Goal: Task Accomplishment & Management: Complete application form

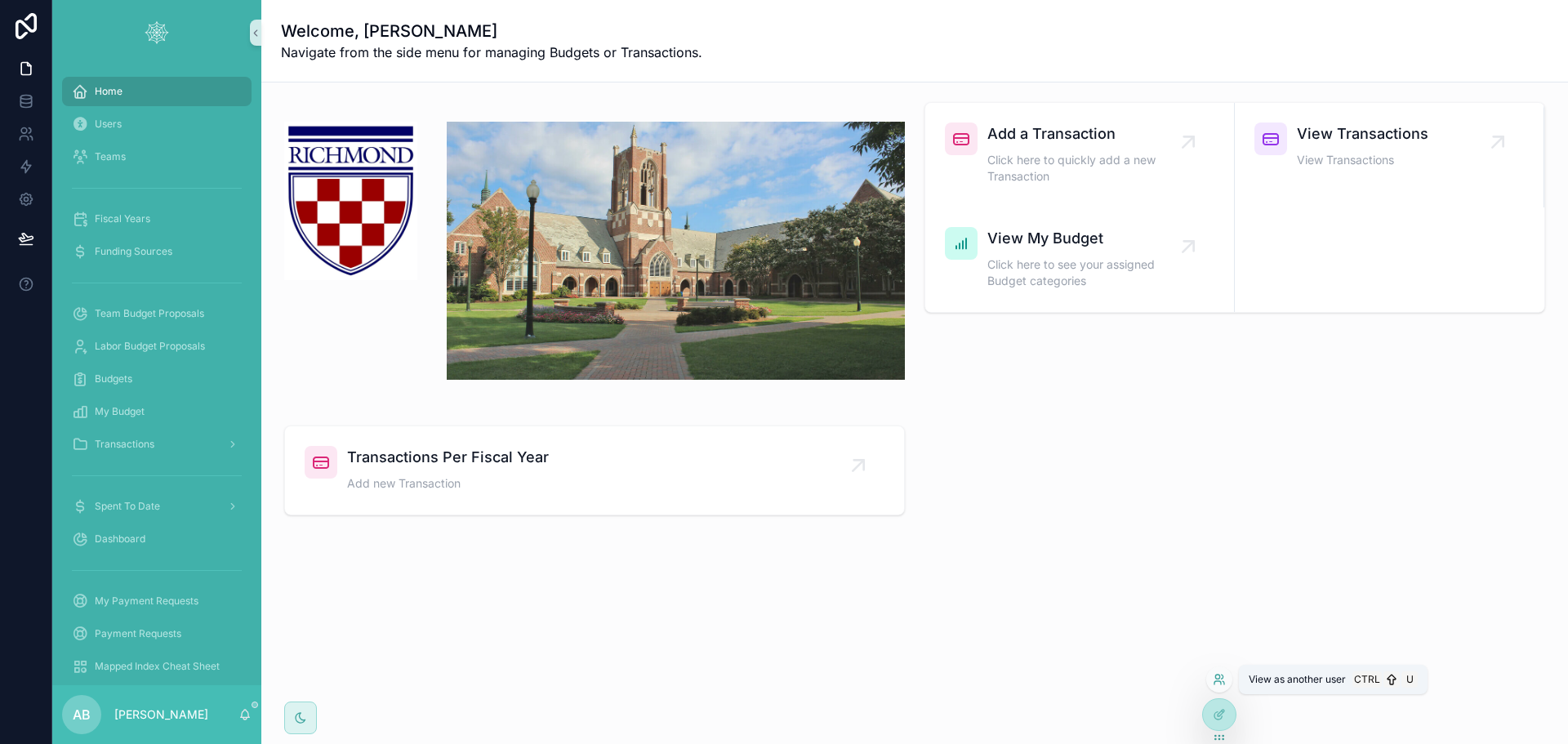
click at [1217, 676] on icon at bounding box center [1219, 680] width 13 height 13
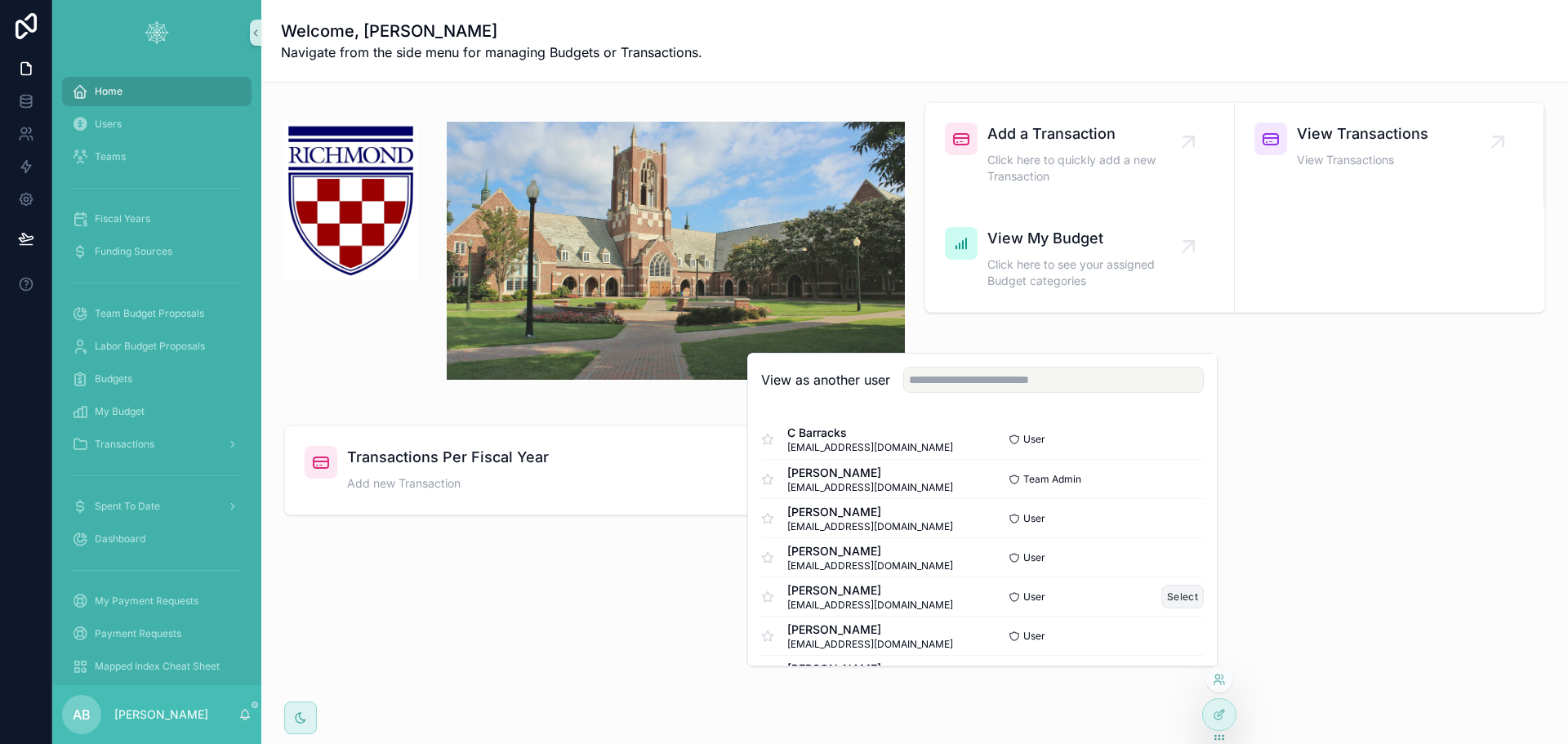
click at [1168, 597] on button "Select" at bounding box center [1182, 597] width 42 height 24
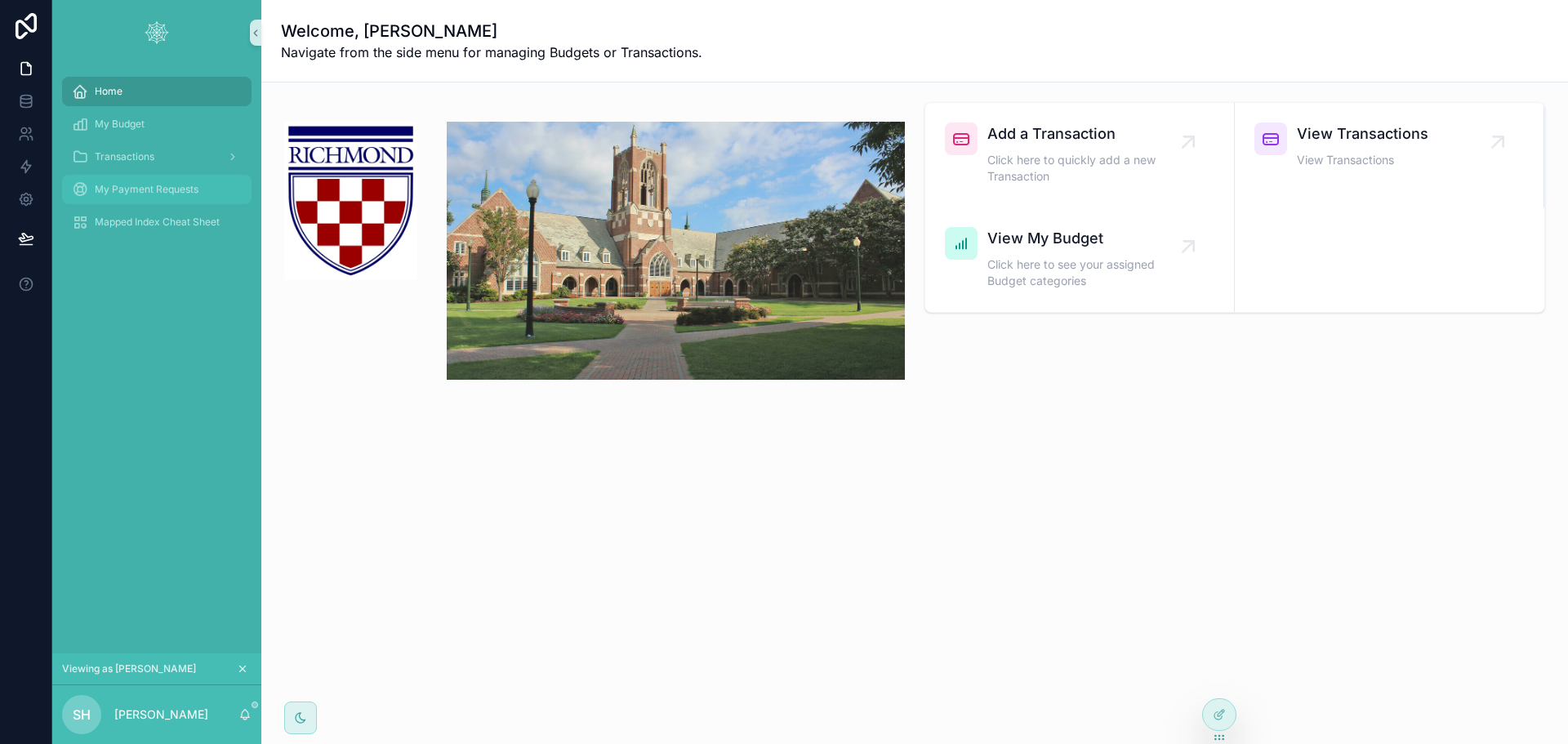
click at [113, 188] on span "My Payment Requests" at bounding box center [146, 189] width 104 height 13
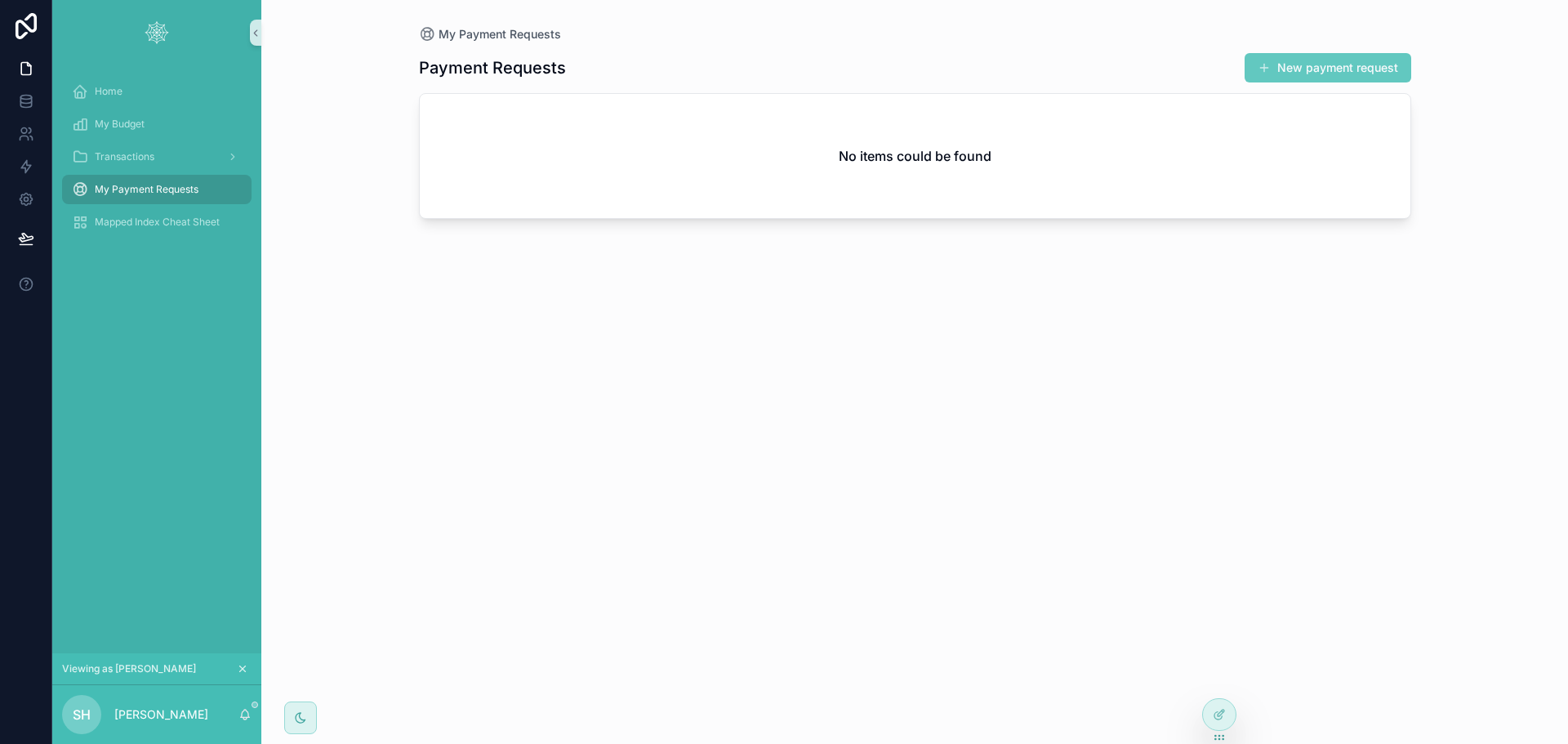
click at [1350, 69] on button "New payment request" at bounding box center [1328, 68] width 167 height 29
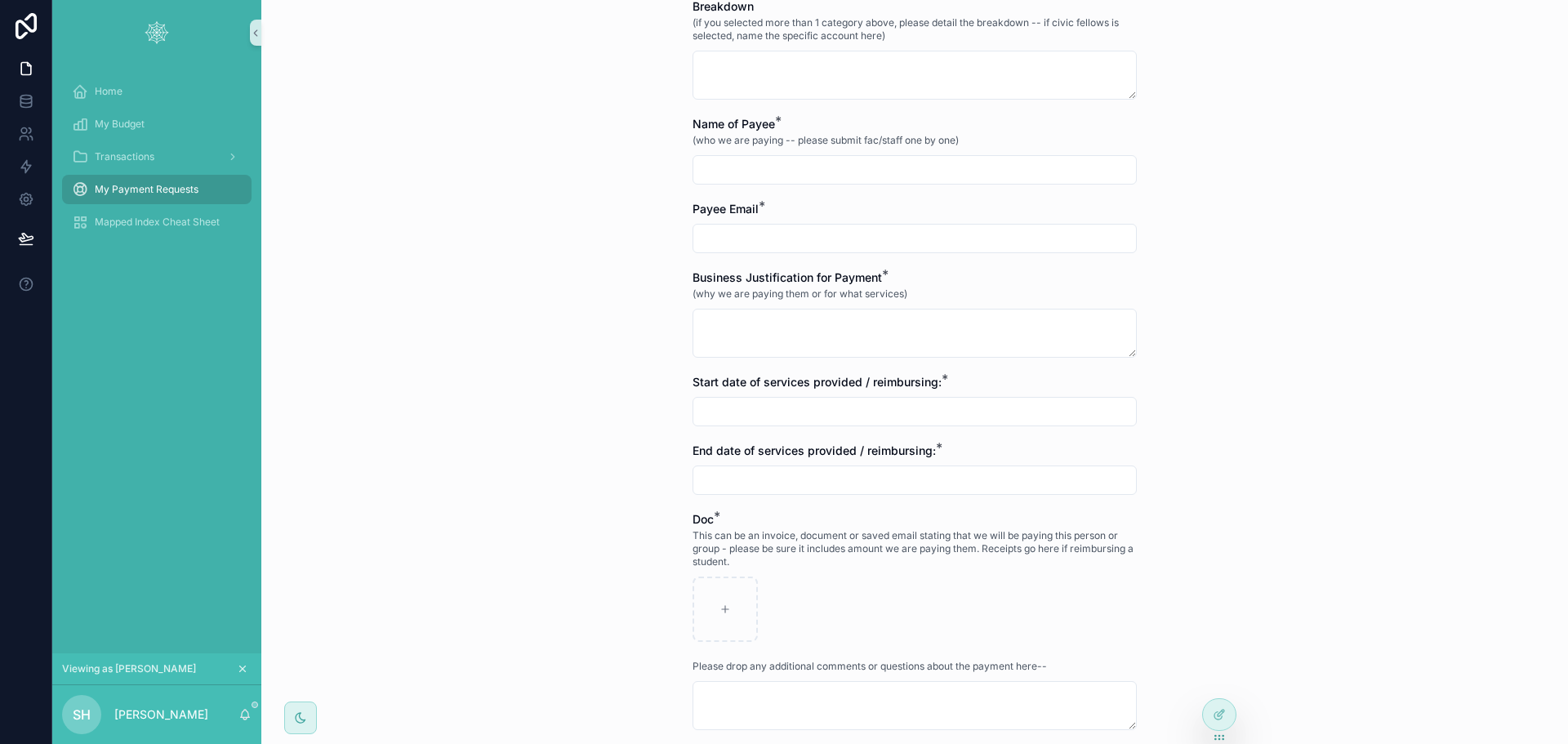
scroll to position [490, 0]
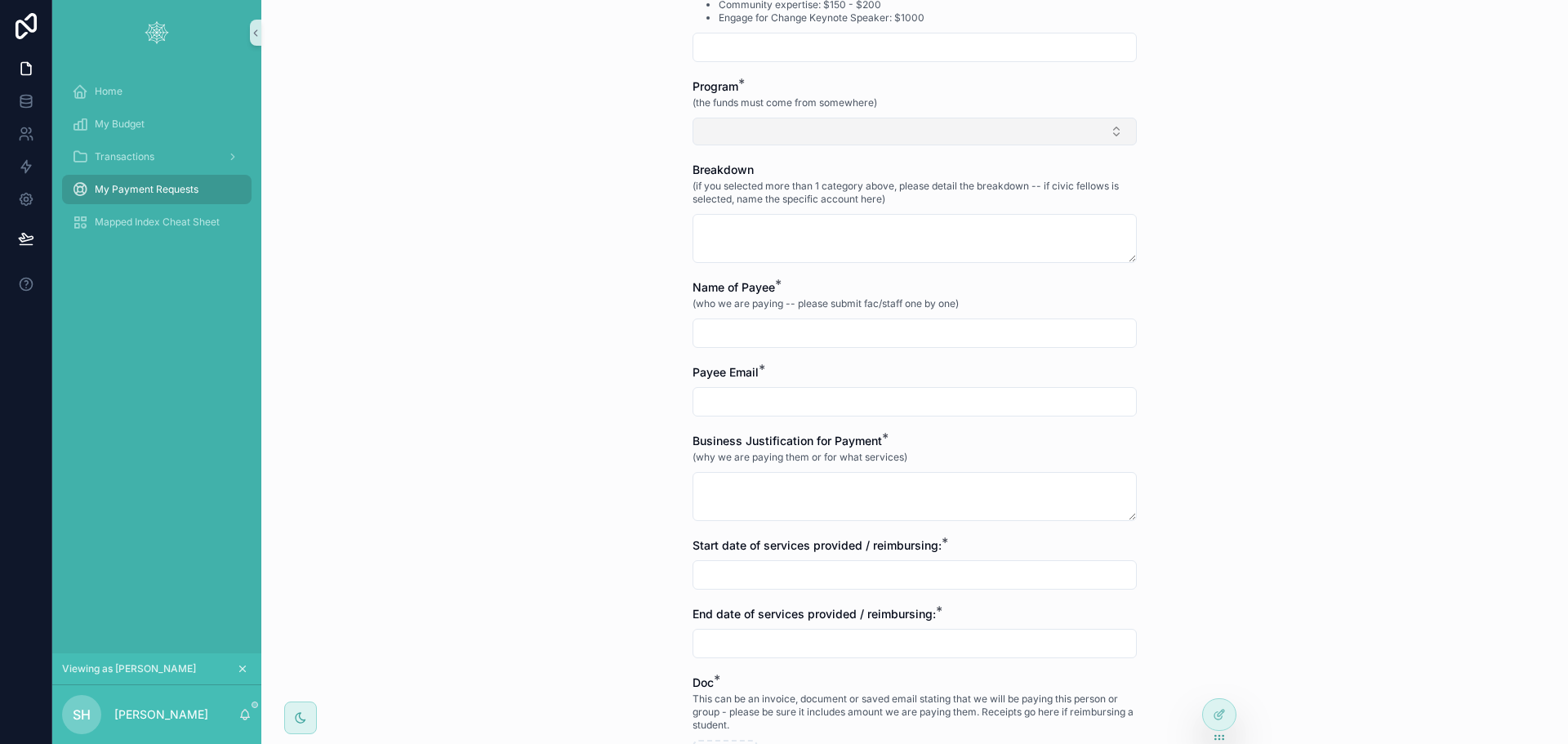
click at [756, 130] on button "Select Button" at bounding box center [914, 131] width 444 height 28
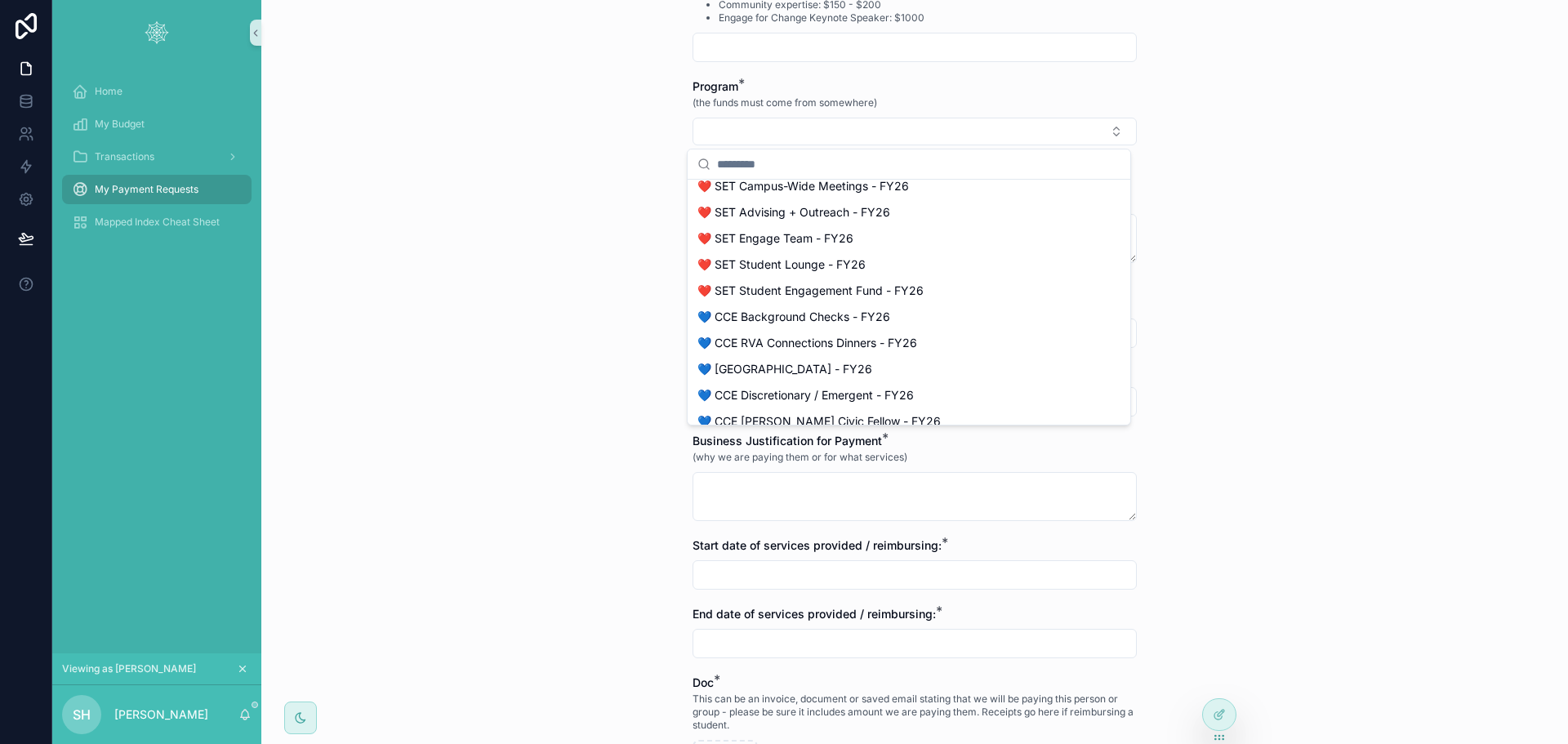
scroll to position [1513, 0]
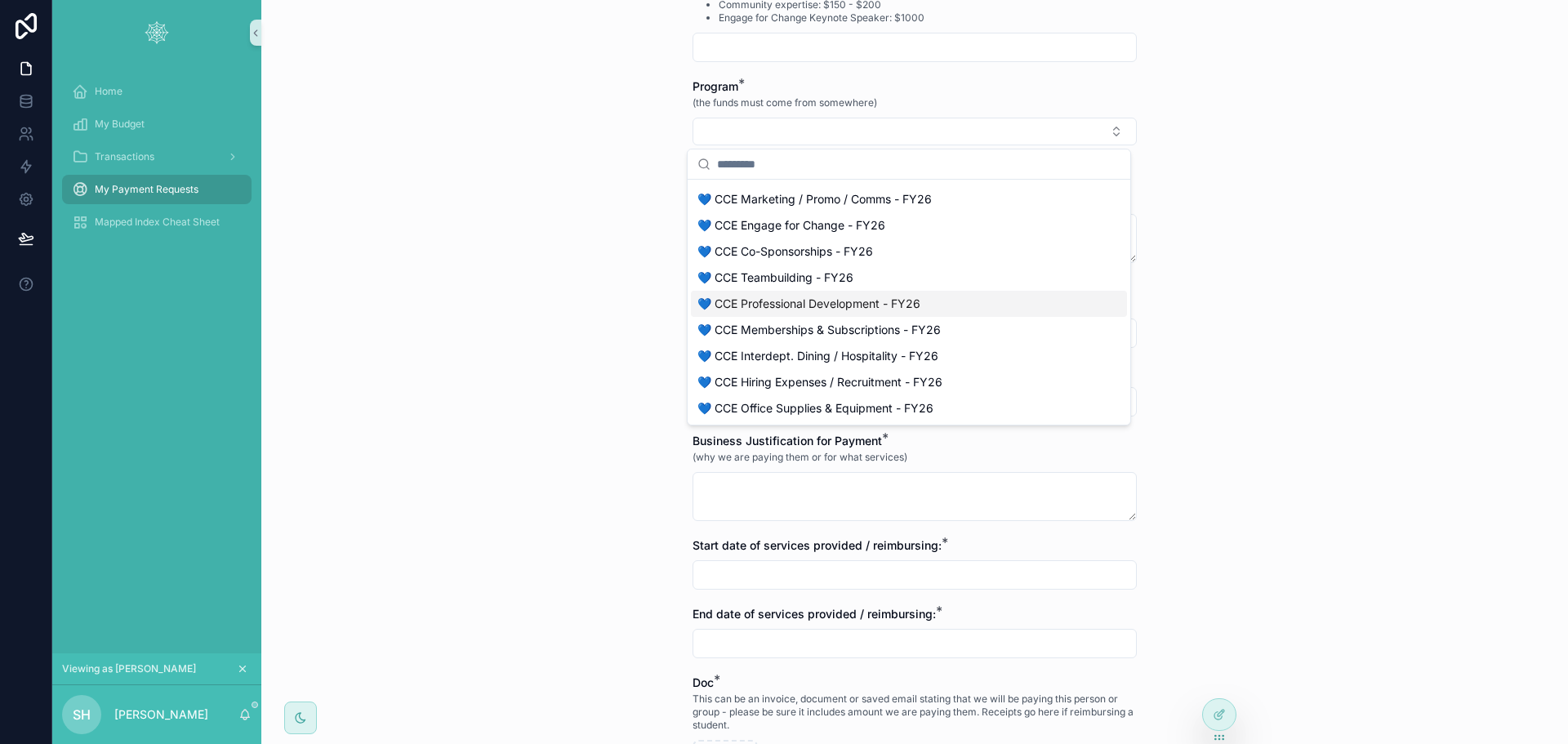
click at [608, 321] on div "My Payment Requests Payment Request Form Payment Request Form Payment to those …" at bounding box center [914, 372] width 1307 height 744
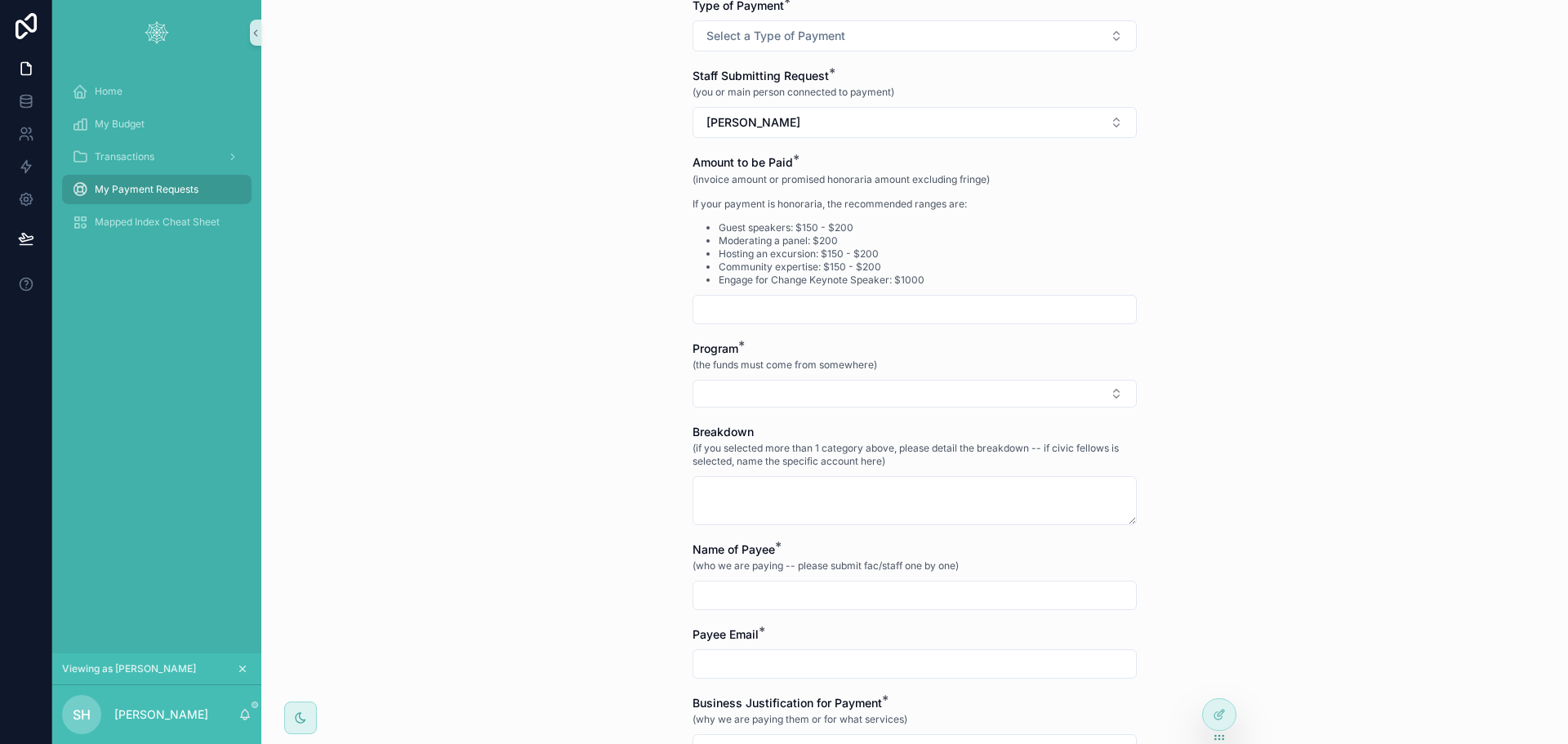
scroll to position [0, 0]
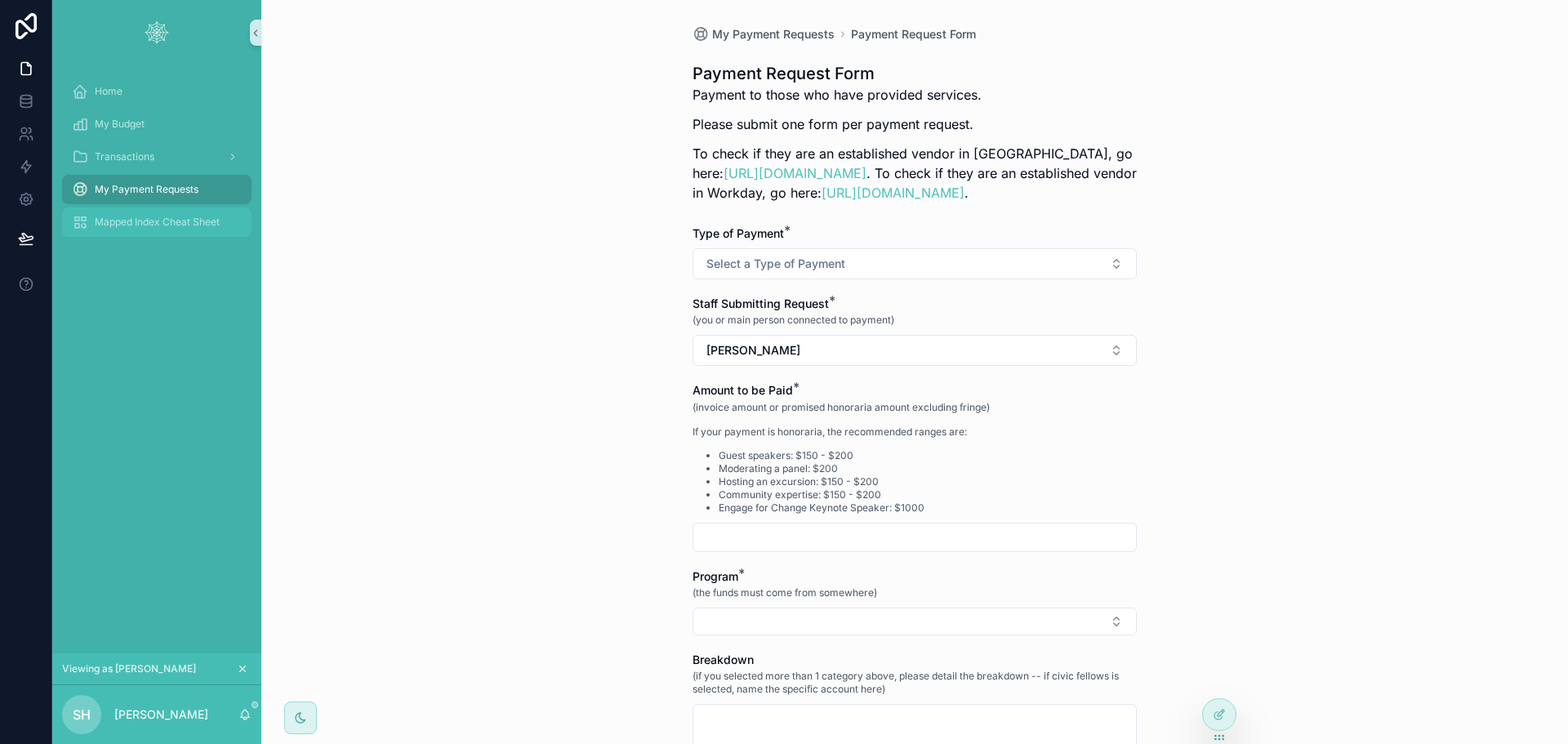
click at [157, 207] on link "Mapped Index Cheat Sheet" at bounding box center [157, 222] width 190 height 29
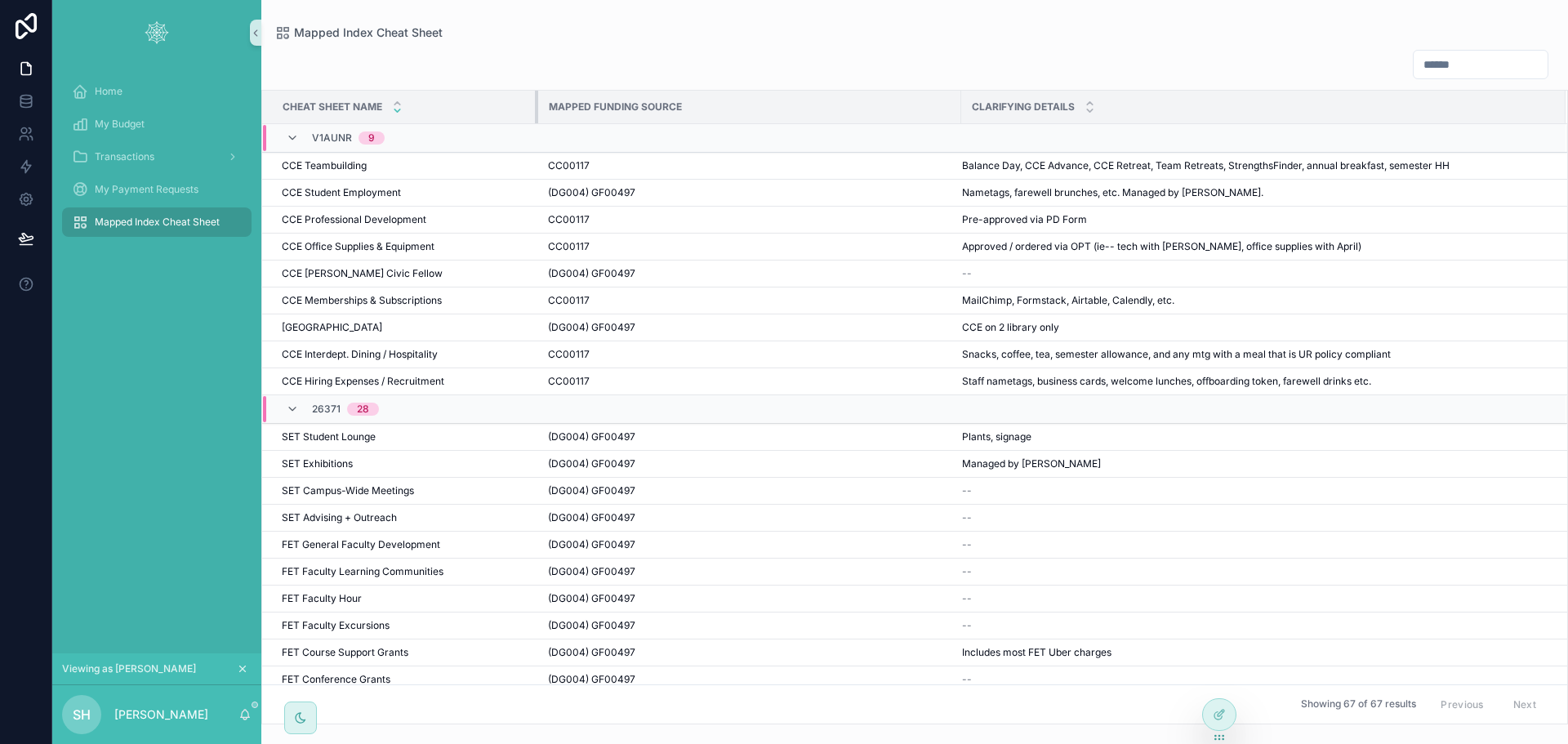
drag, startPoint x: 790, startPoint y: 109, endPoint x: 535, endPoint y: 116, distance: 255.1
click at [535, 115] on div "scrollable content" at bounding box center [537, 107] width 6 height 33
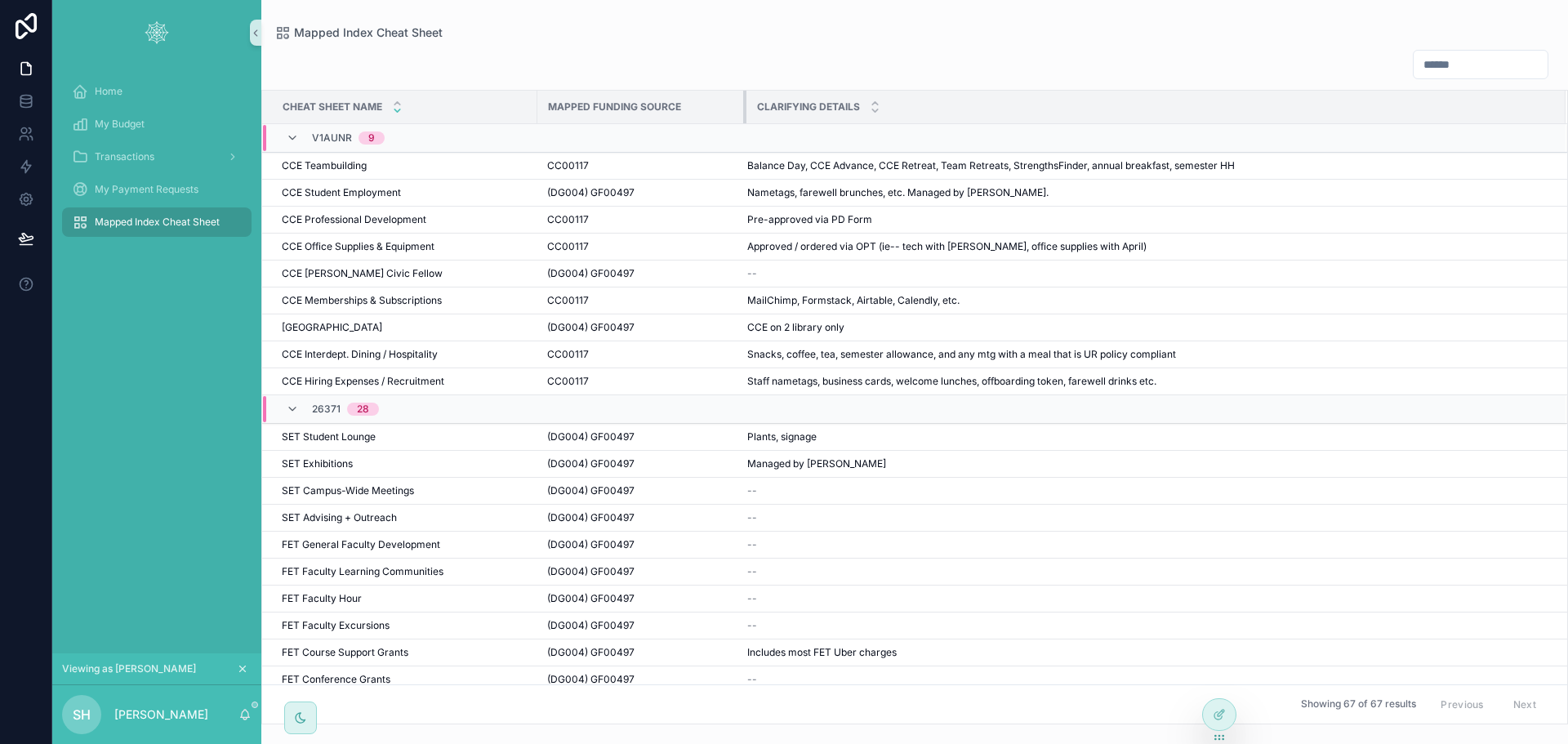
drag, startPoint x: 959, startPoint y: 108, endPoint x: 745, endPoint y: 108, distance: 214.0
click at [745, 108] on div "scrollable content" at bounding box center [745, 107] width 6 height 33
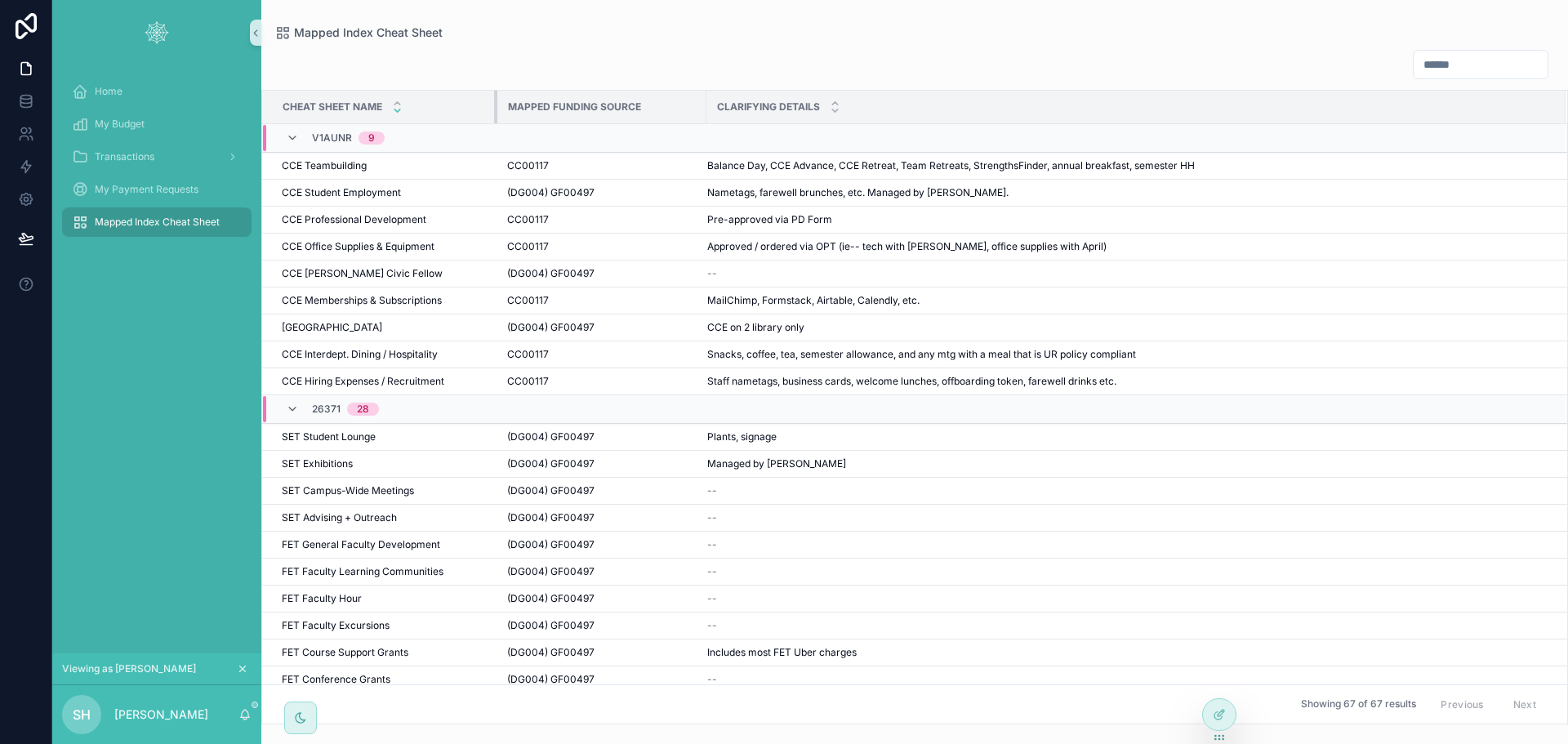
drag, startPoint x: 536, startPoint y: 108, endPoint x: 485, endPoint y: 113, distance: 51.2
click at [483, 112] on th "Cheat Sheet Name" at bounding box center [380, 107] width 235 height 34
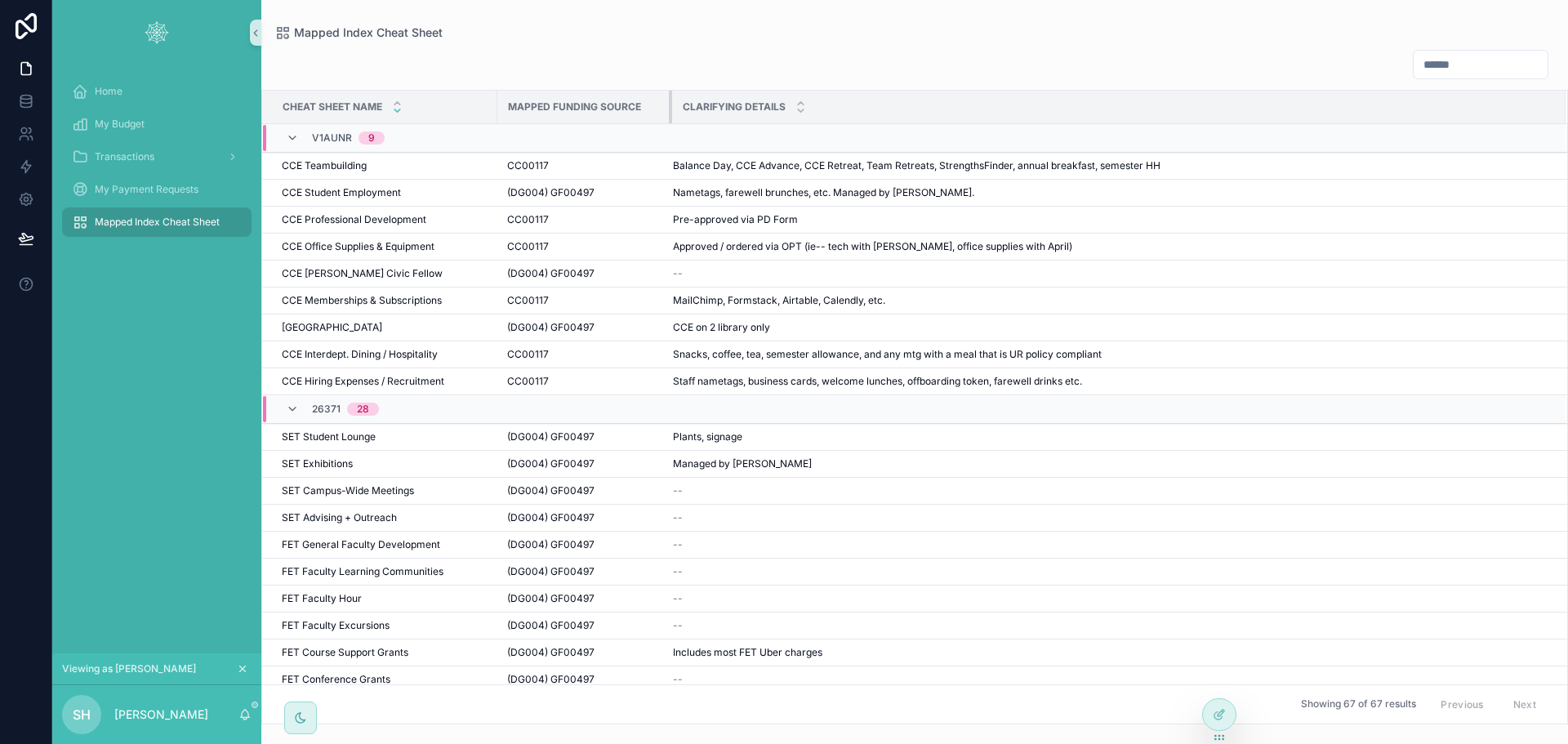
drag, startPoint x: 703, startPoint y: 106, endPoint x: 668, endPoint y: 108, distance: 35.1
click at [668, 108] on div "scrollable content" at bounding box center [671, 107] width 6 height 33
click at [177, 185] on span "My Payment Requests" at bounding box center [146, 189] width 104 height 13
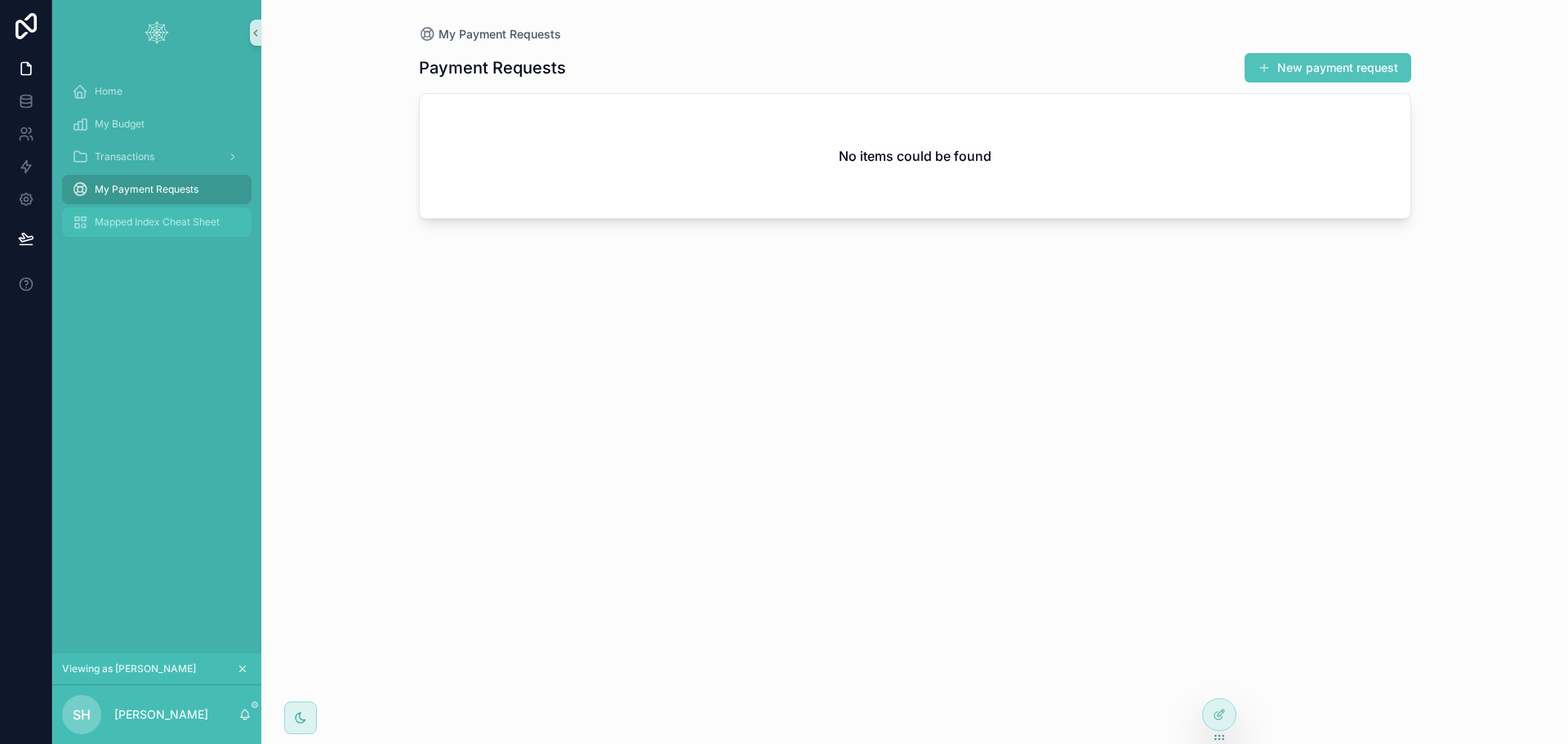
click at [139, 215] on div "Mapped Index Cheat Sheet" at bounding box center [156, 222] width 170 height 26
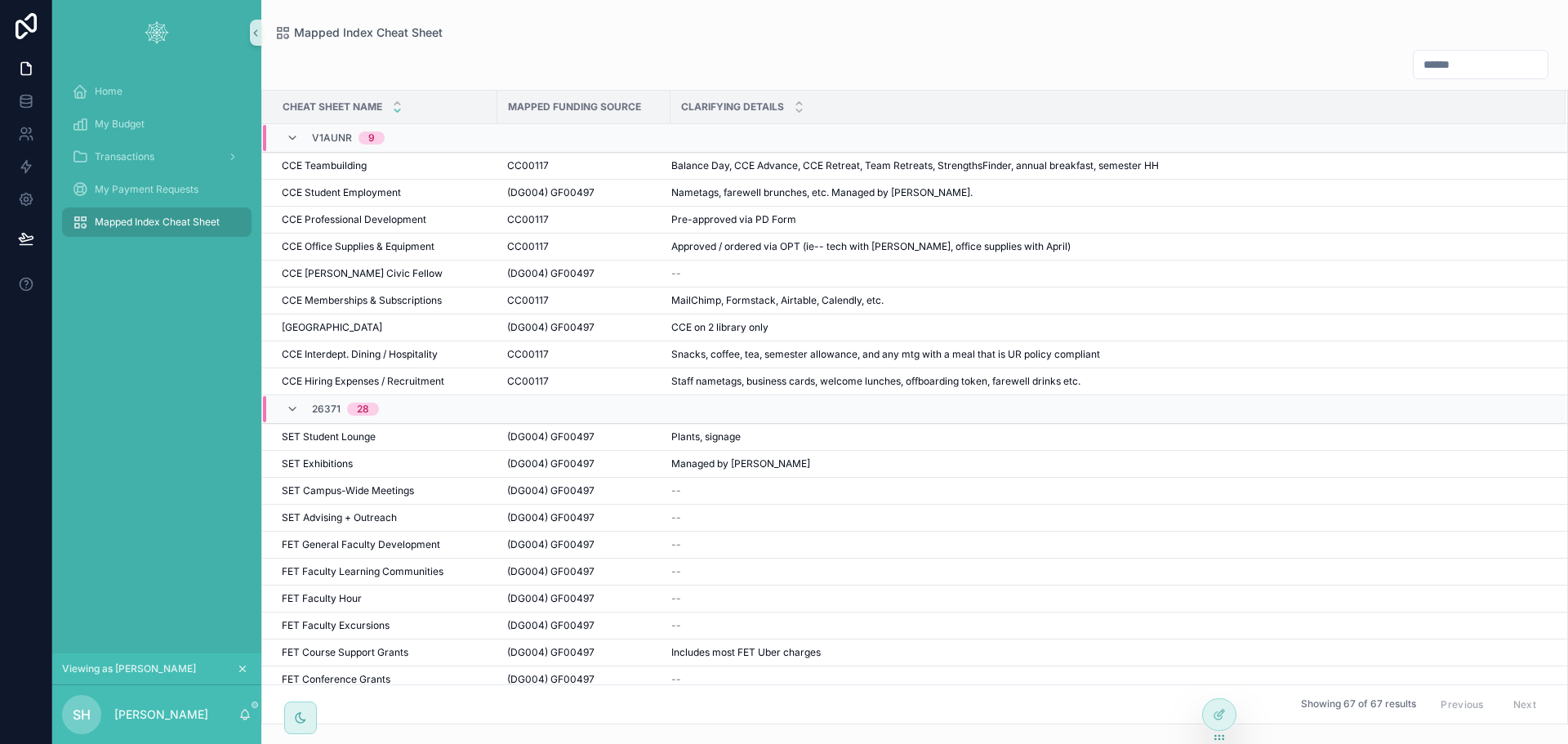
click at [1443, 59] on input "scrollable content" at bounding box center [1481, 64] width 134 height 23
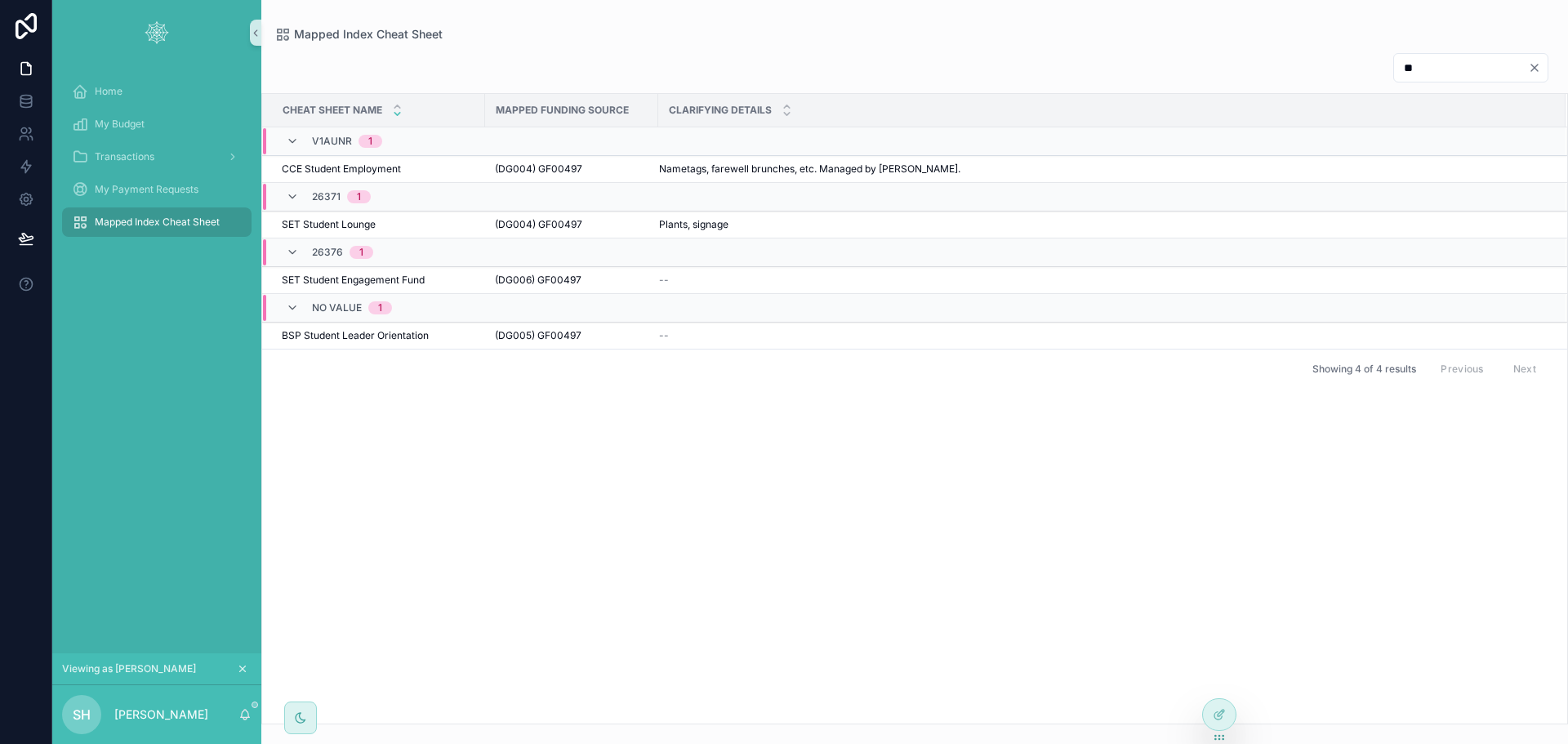
type input "*"
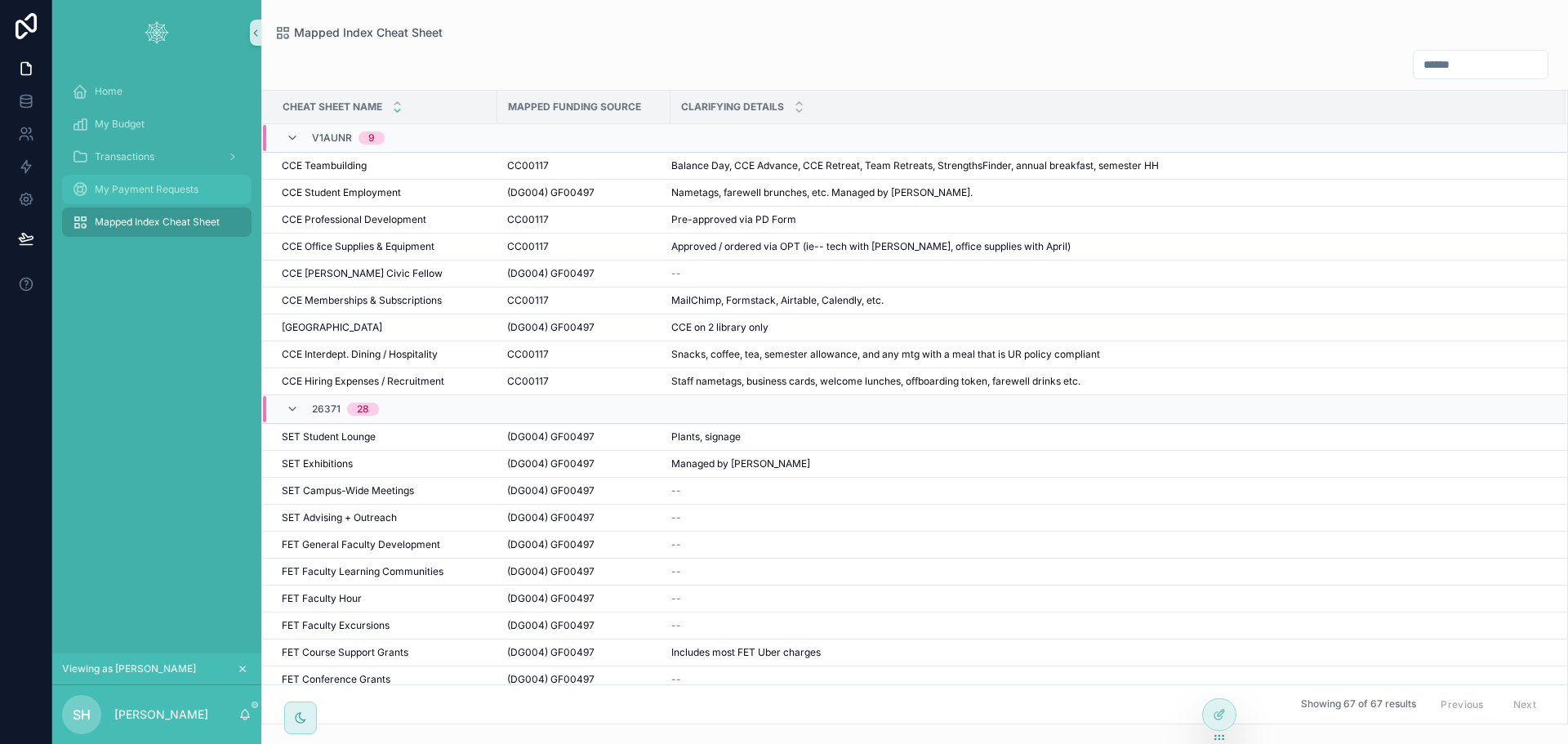
click at [123, 187] on span "My Payment Requests" at bounding box center [146, 189] width 104 height 13
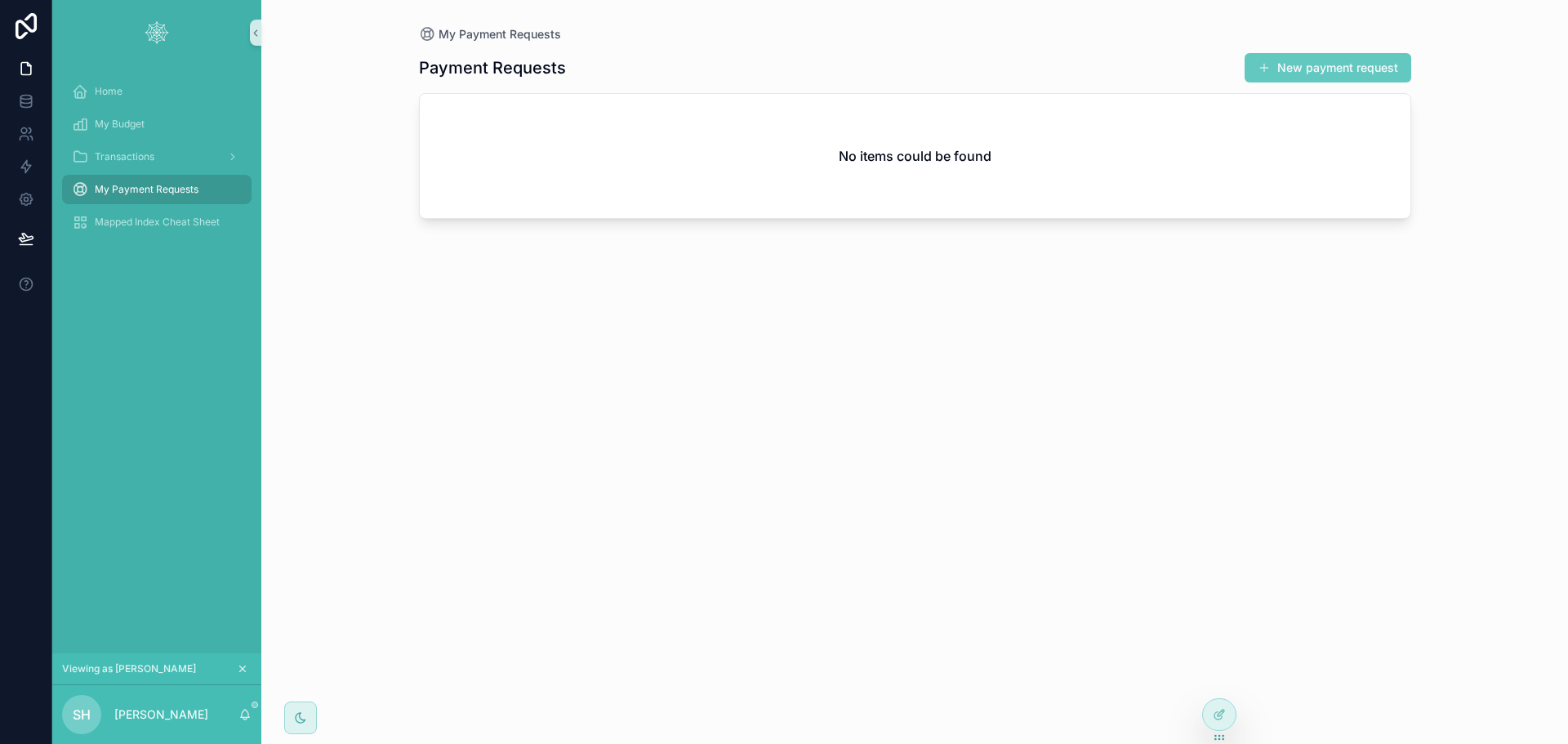
click at [1293, 58] on button "New payment request" at bounding box center [1328, 68] width 167 height 29
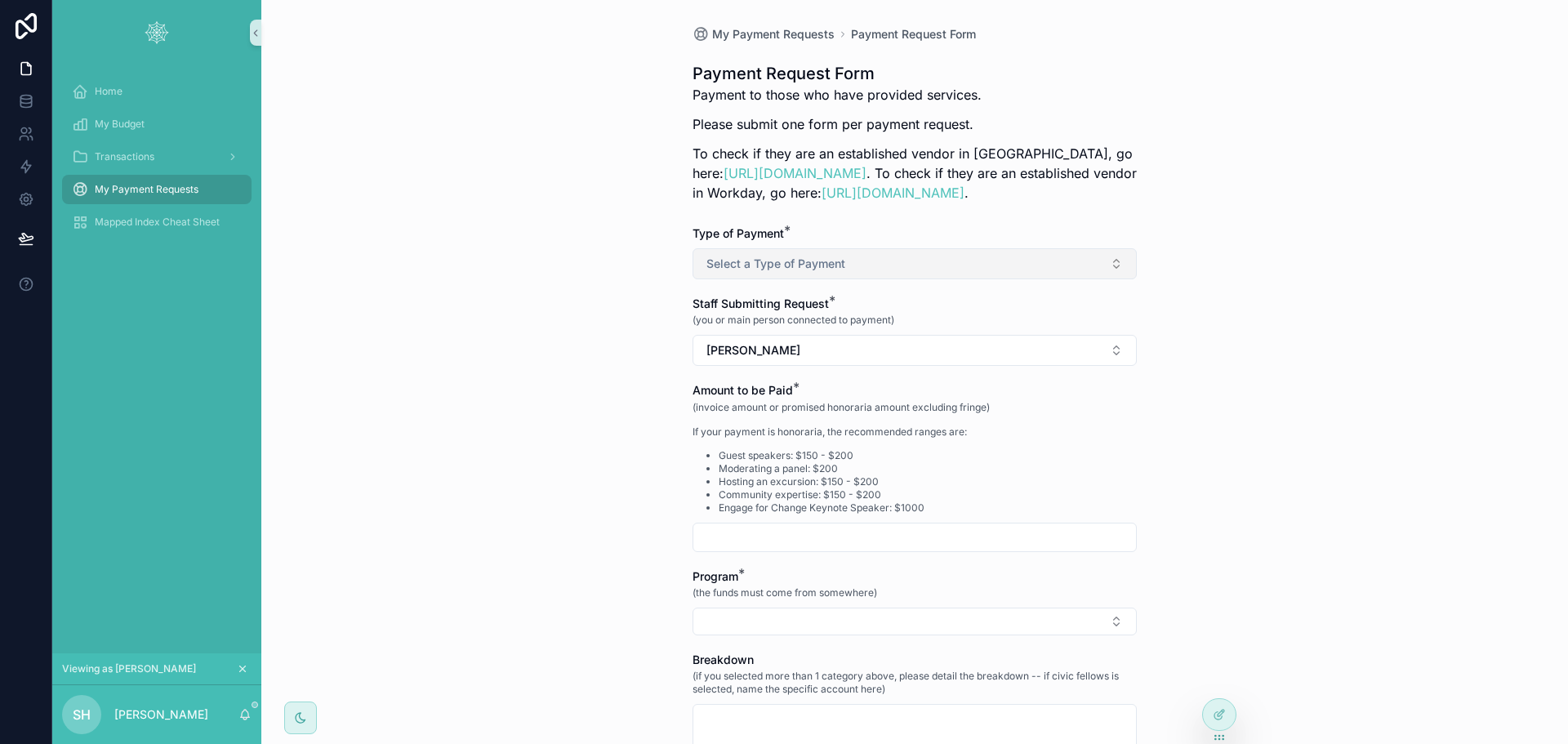
click at [746, 258] on span "Select a Type of Payment" at bounding box center [775, 264] width 138 height 17
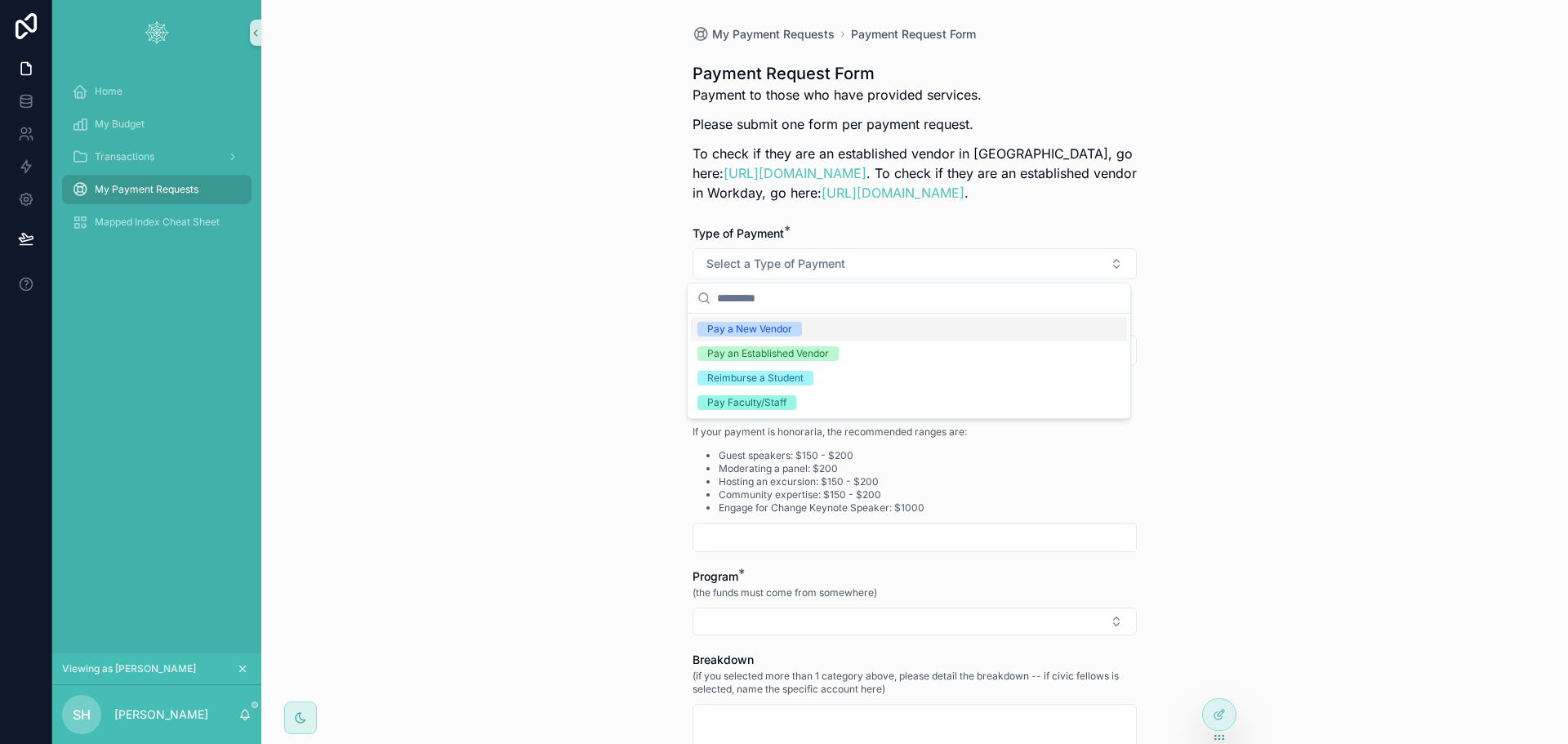
click at [645, 294] on div "My Payment Requests Payment Request Form Payment Request Form Payment to those …" at bounding box center [914, 372] width 1307 height 744
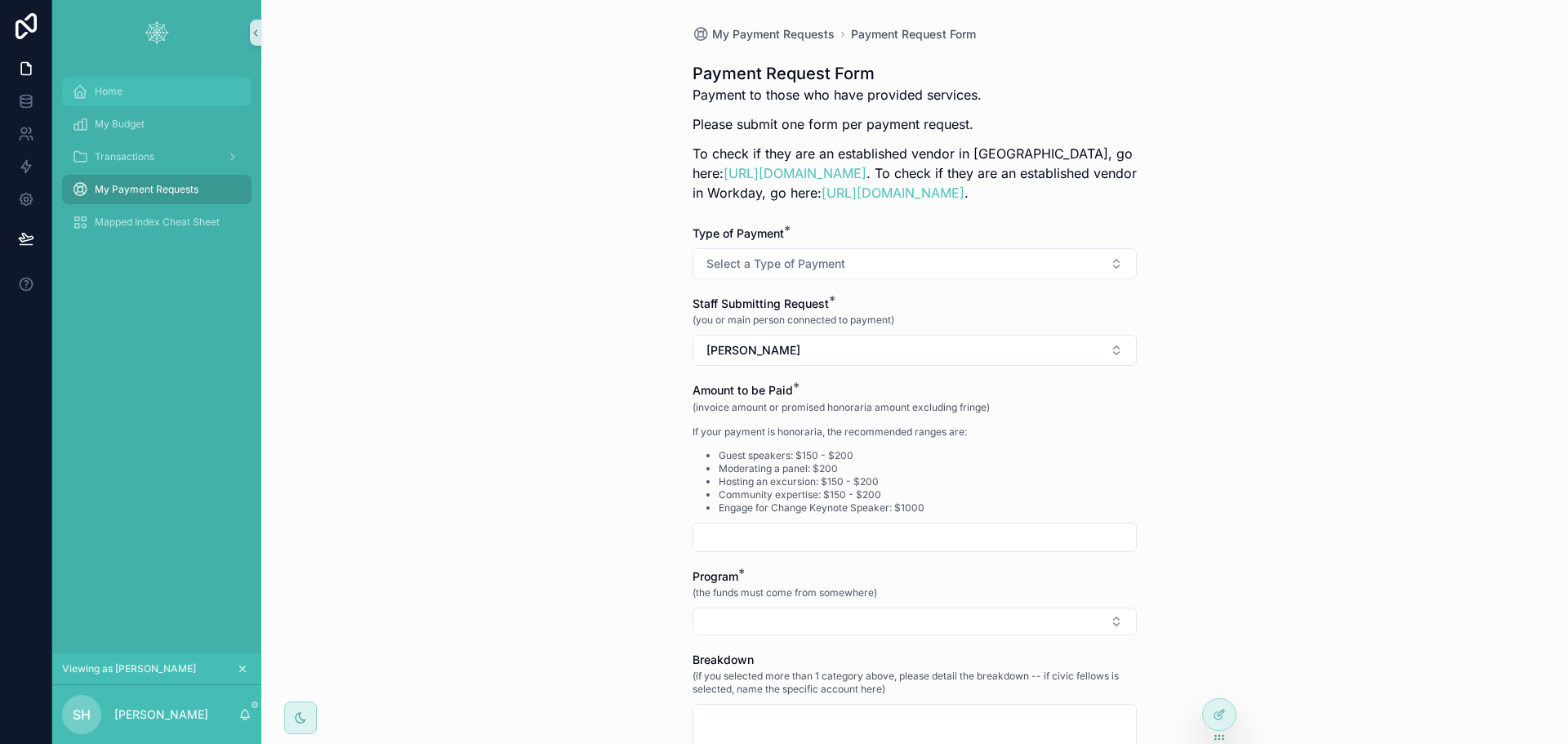
click at [133, 92] on div "Home" at bounding box center [156, 91] width 170 height 26
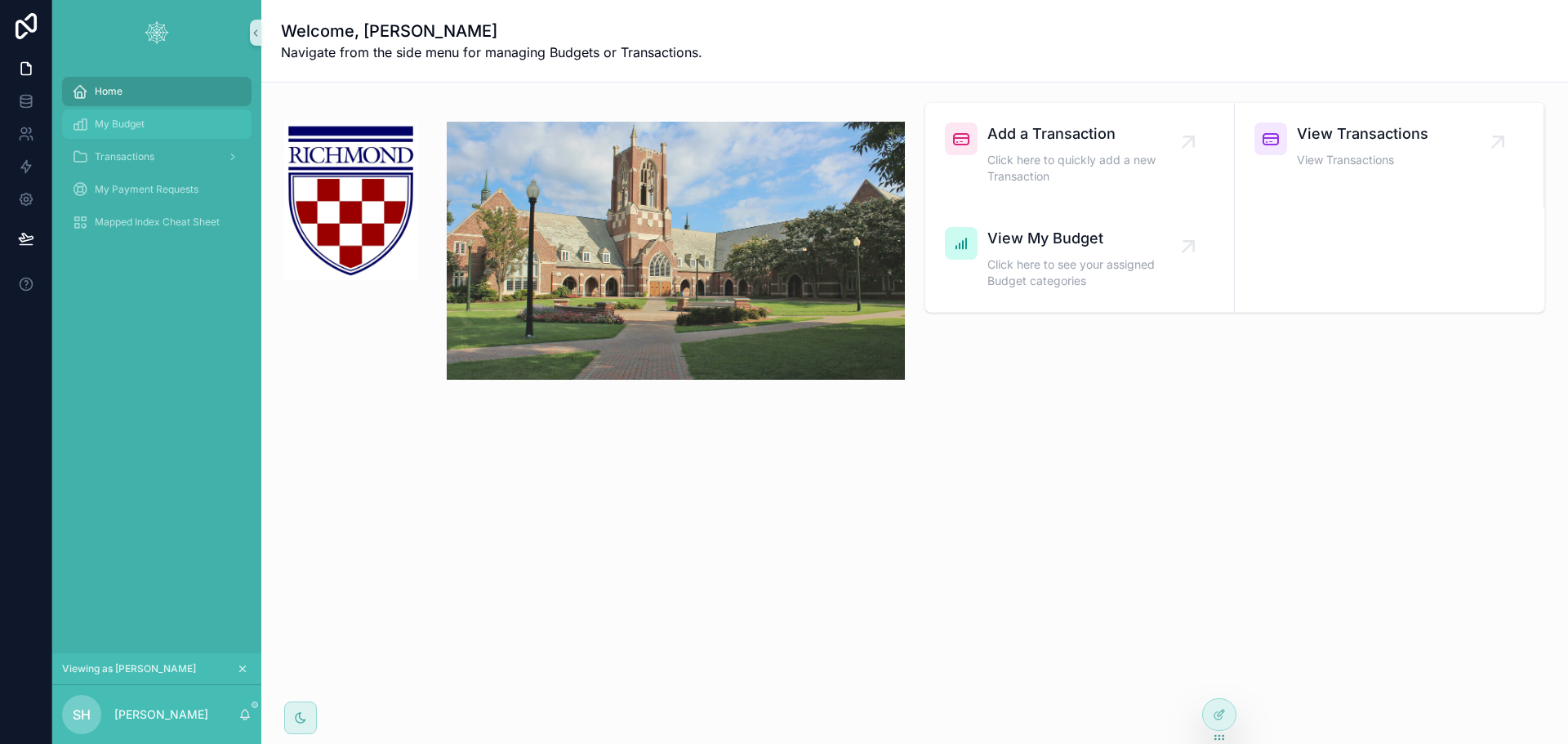
click at [151, 114] on div "My Budget" at bounding box center [156, 124] width 170 height 26
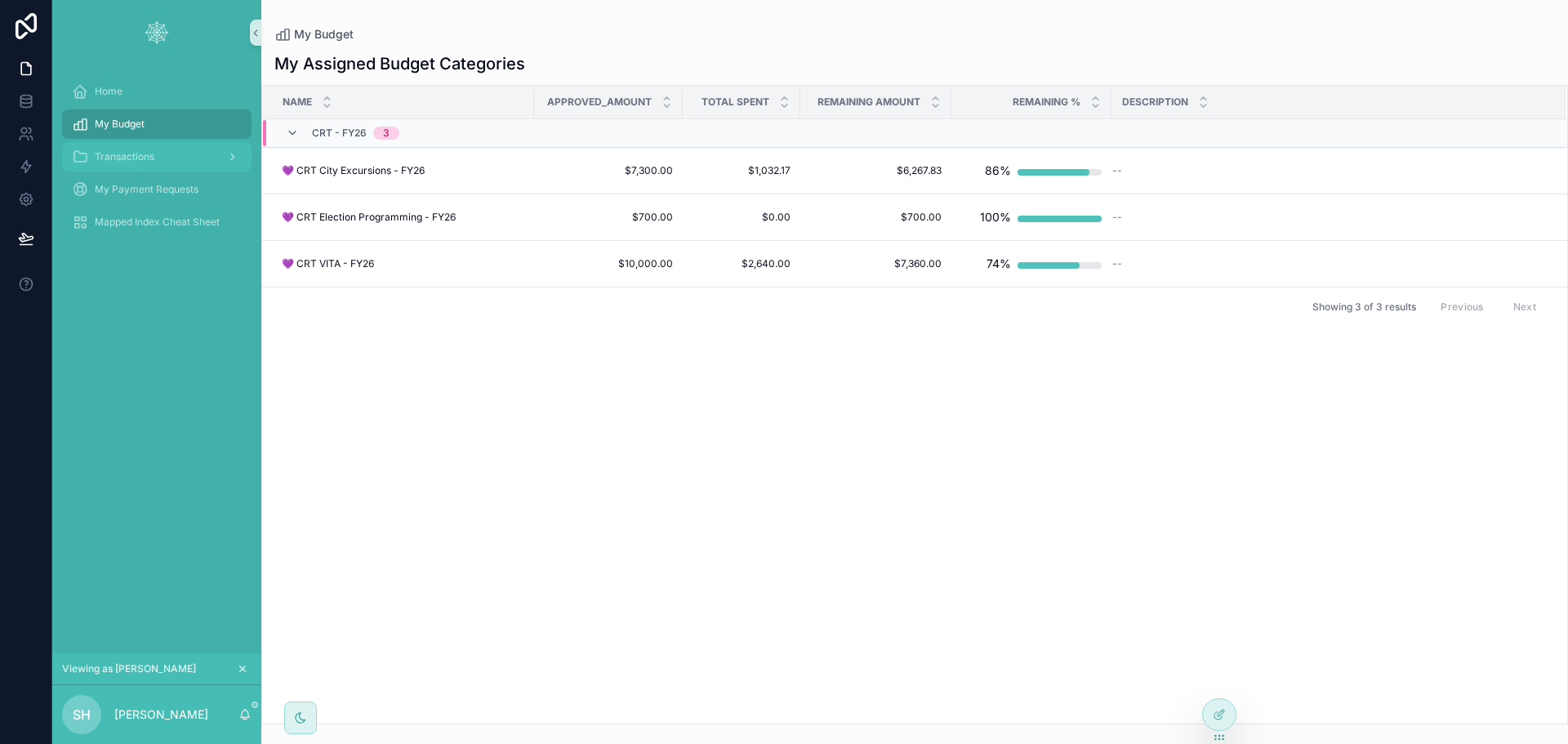
click at [152, 153] on span "Transactions" at bounding box center [124, 157] width 60 height 13
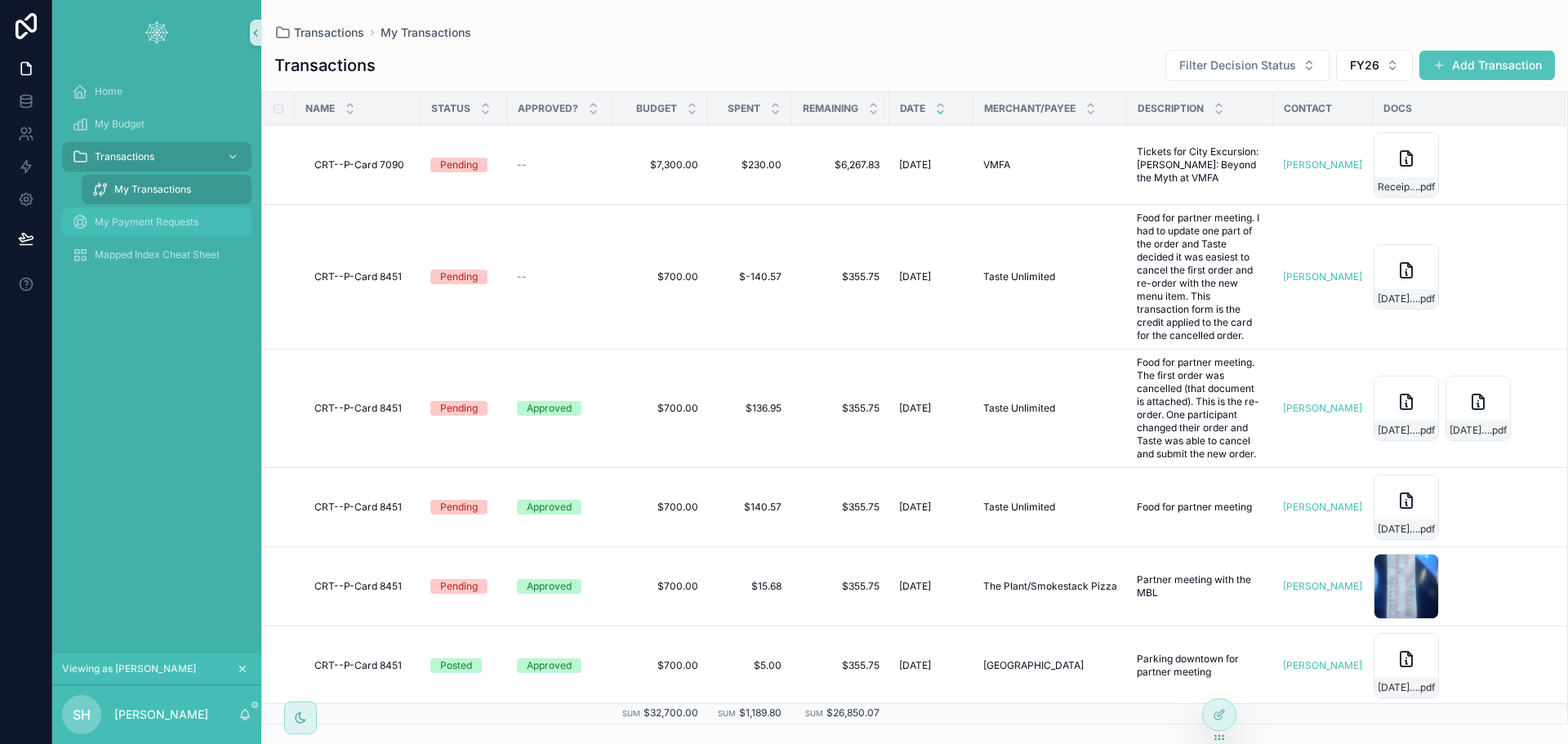
click at [150, 223] on span "My Payment Requests" at bounding box center [146, 222] width 104 height 13
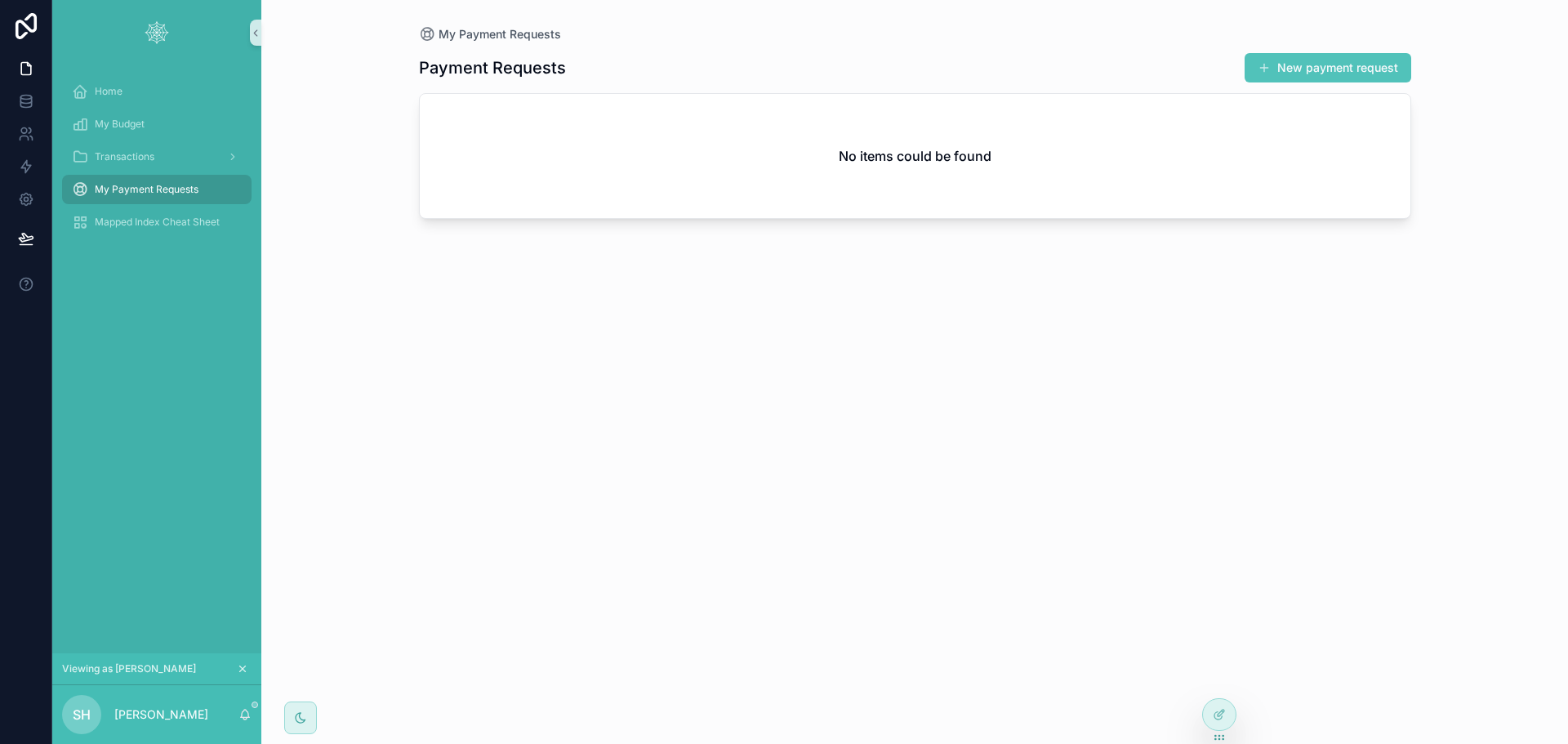
click at [914, 374] on div "Payment Requests New payment request No items could be found" at bounding box center [915, 383] width 992 height 683
